Goal: Task Accomplishment & Management: Use online tool/utility

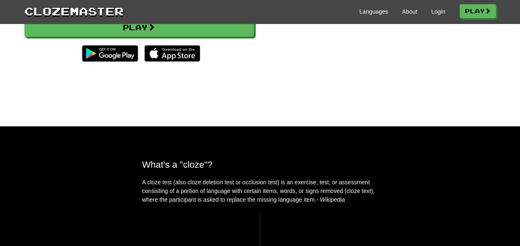
scroll to position [41, 0]
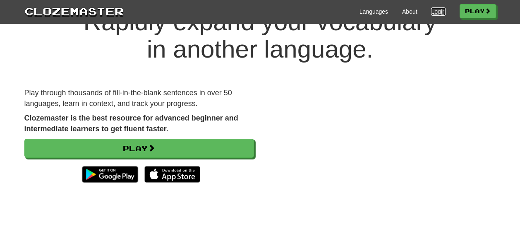
click at [431, 10] on link "Login" at bounding box center [438, 11] width 14 height 8
click at [465, 13] on link "Play" at bounding box center [478, 12] width 36 height 14
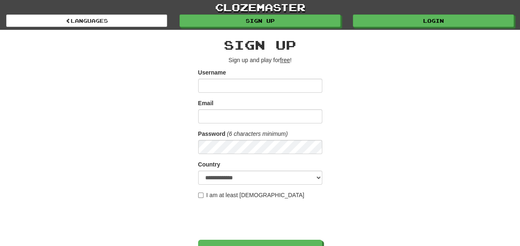
scroll to position [41, 0]
